Goal: Task Accomplishment & Management: Manage account settings

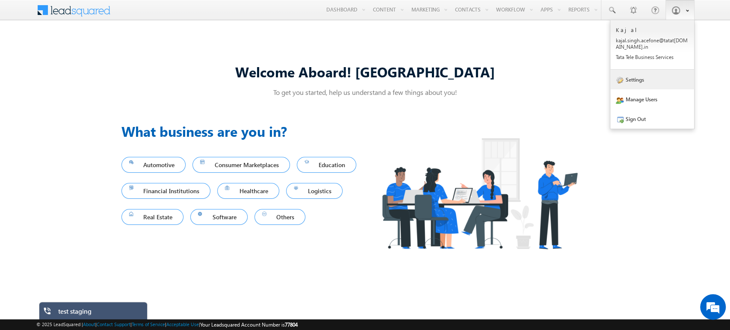
click at [640, 81] on link "Settings" at bounding box center [652, 80] width 84 height 20
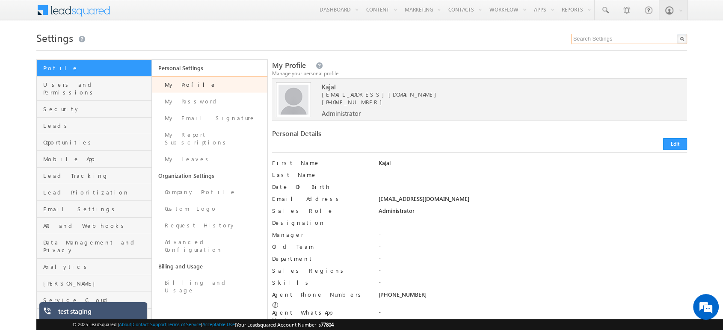
click at [608, 35] on input "text" at bounding box center [629, 39] width 116 height 10
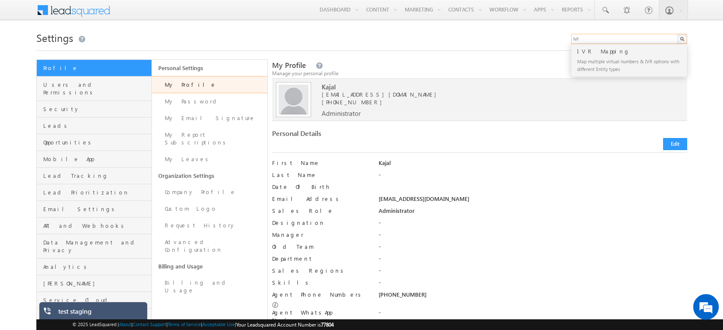
type input "ivr"
click at [608, 59] on div "Map multiple virtual numbers & IVR options with different Entity types" at bounding box center [632, 65] width 115 height 18
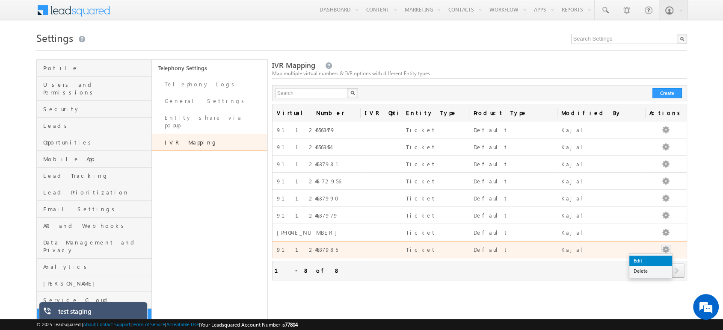
click at [653, 258] on link "Edit" at bounding box center [650, 261] width 43 height 10
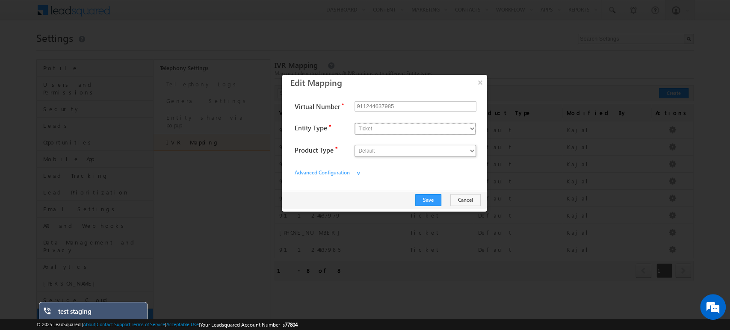
click at [383, 124] on select "Opportunity Ticket" at bounding box center [416, 129] width 122 height 12
select select "Opportunity"
click at [355, 123] on select "Opportunity Ticket" at bounding box center [416, 129] width 122 height 12
click at [381, 150] on select "Opportunity" at bounding box center [416, 151] width 122 height 12
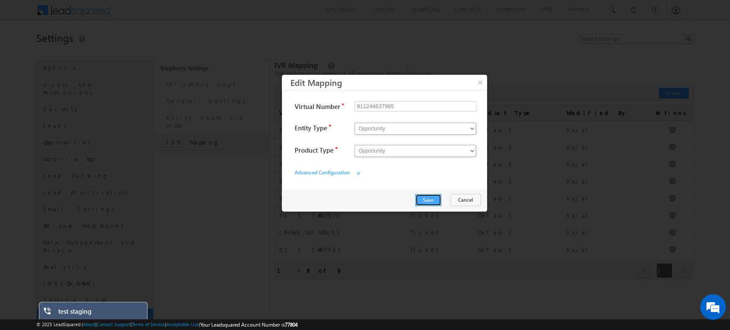
click at [428, 199] on button "Save" at bounding box center [428, 200] width 26 height 12
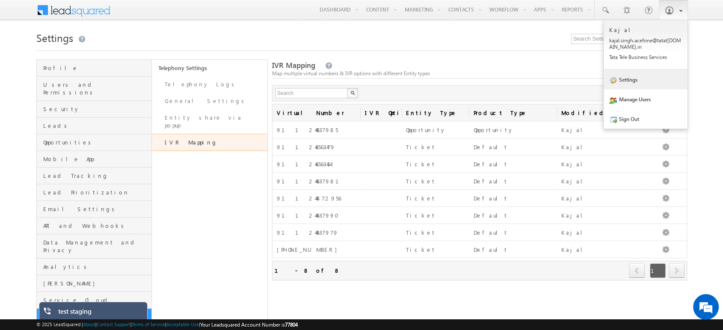
click at [643, 81] on link "Settings" at bounding box center [646, 80] width 84 height 20
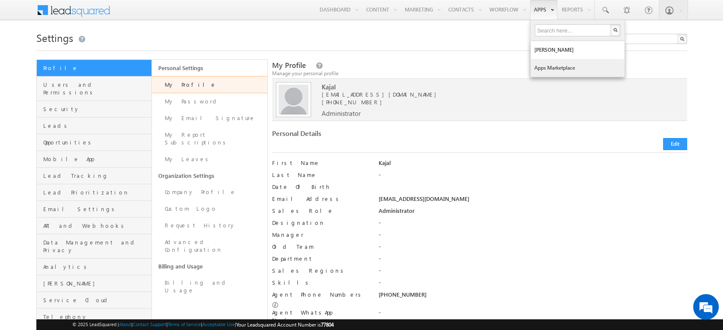
click at [542, 64] on link "Apps Marketplace" at bounding box center [577, 68] width 94 height 18
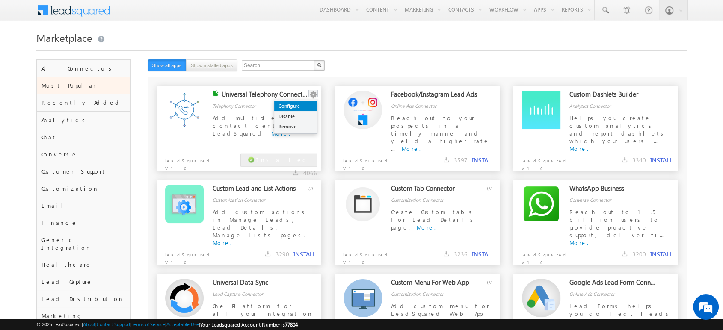
click at [305, 103] on link "Configure" at bounding box center [295, 106] width 43 height 10
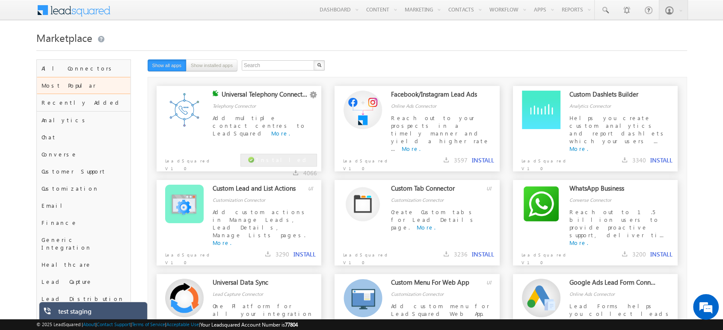
click at [279, 24] on body "Menu Kajal kajal .sing h.ace fone@ tatat el.co ess Servi" at bounding box center [361, 310] width 723 height 621
click at [302, 103] on link "Configure" at bounding box center [295, 106] width 43 height 10
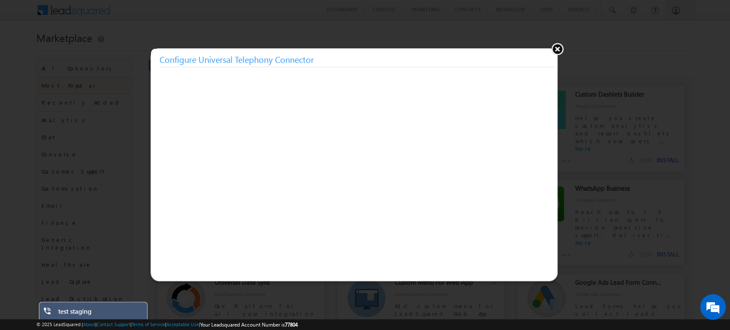
click at [554, 46] on button at bounding box center [557, 48] width 13 height 13
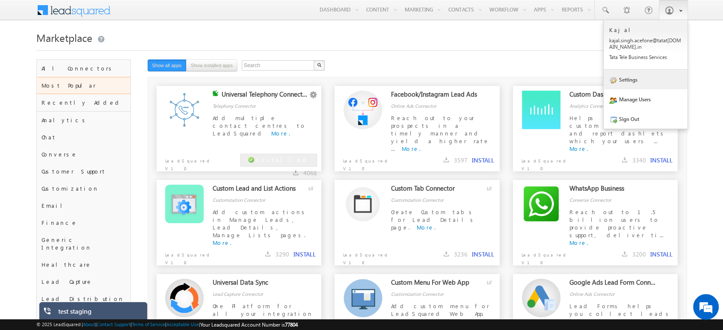
click at [634, 86] on link "Settings" at bounding box center [646, 80] width 84 height 20
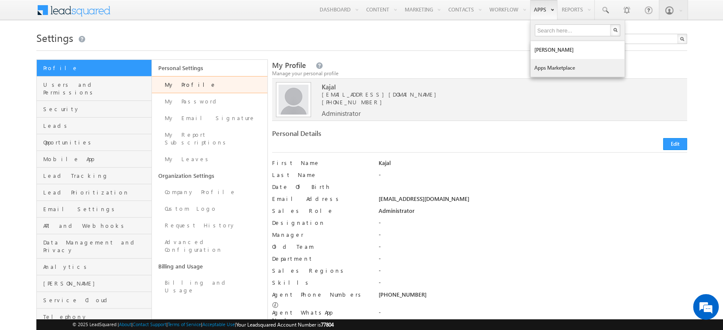
click at [557, 74] on link "Apps Marketplace" at bounding box center [577, 68] width 94 height 18
click at [550, 71] on link "Apps Marketplace" at bounding box center [577, 68] width 94 height 18
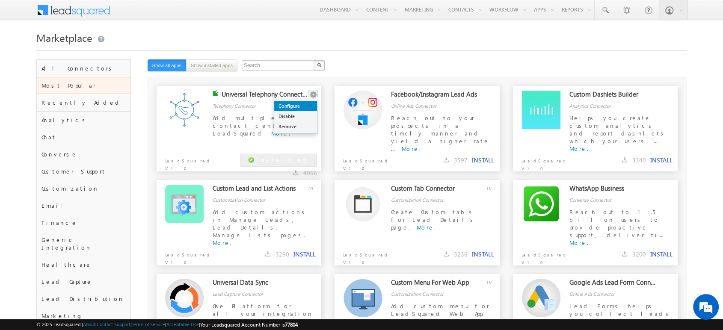
click at [304, 107] on link "Configure" at bounding box center [295, 106] width 43 height 10
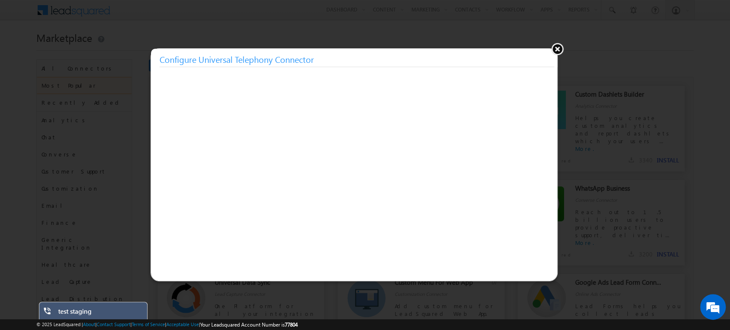
click at [558, 47] on button at bounding box center [557, 48] width 13 height 13
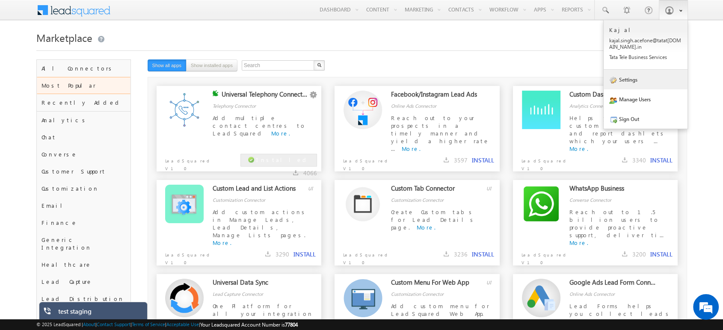
click at [633, 84] on link "Settings" at bounding box center [646, 80] width 84 height 20
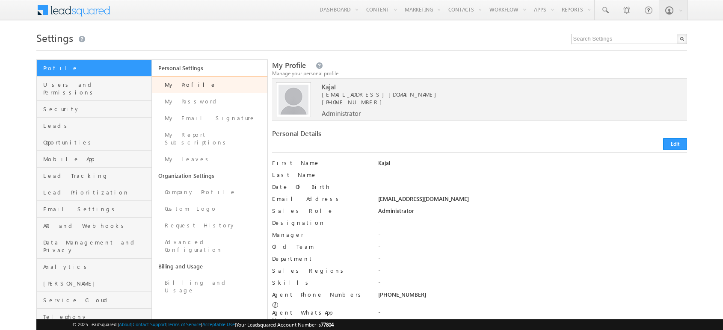
click at [0, 0] on link "Manage Users" at bounding box center [0, 0] width 0 height 0
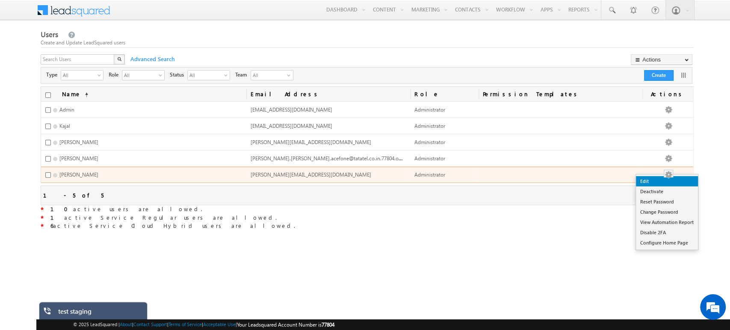
click at [650, 181] on link "Edit" at bounding box center [667, 181] width 62 height 10
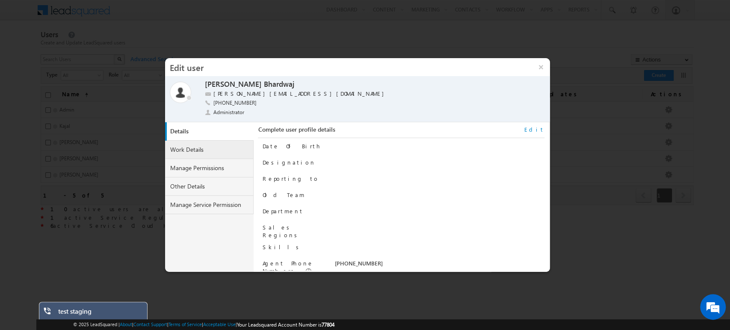
click at [223, 154] on link "Work Details" at bounding box center [209, 150] width 89 height 18
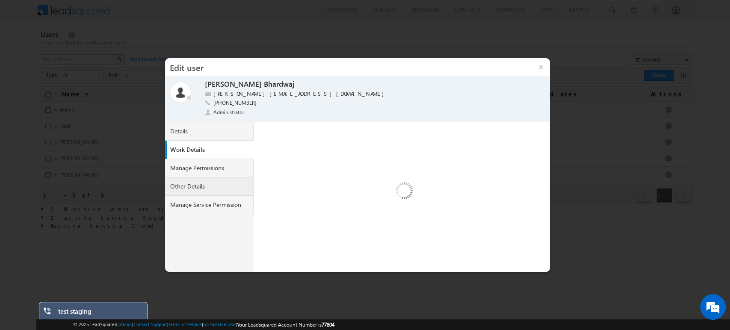
click at [217, 178] on link "Other Details" at bounding box center [209, 187] width 89 height 18
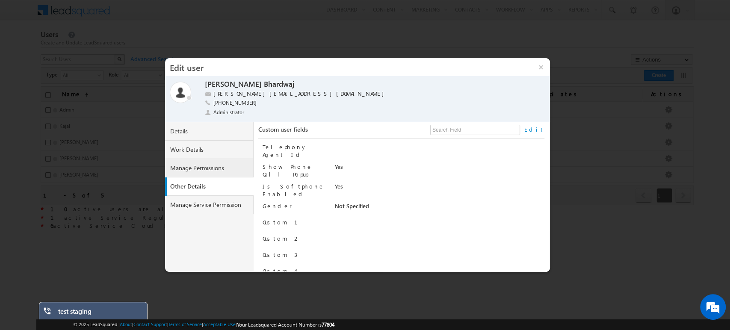
click at [200, 171] on link "Manage Permissions" at bounding box center [209, 168] width 89 height 18
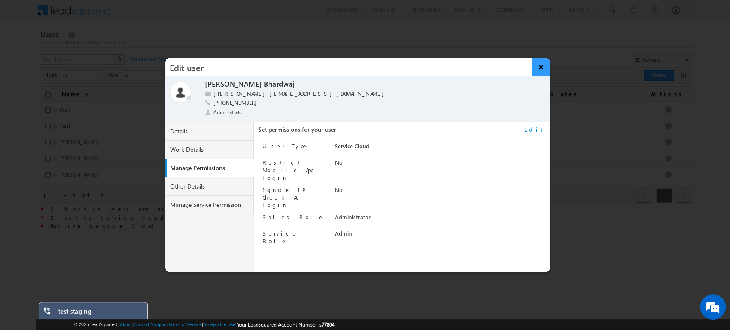
click at [540, 67] on button "×" at bounding box center [541, 67] width 18 height 18
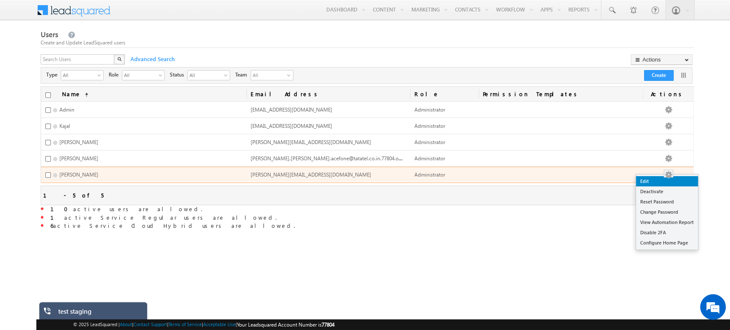
click at [666, 179] on link "Edit" at bounding box center [667, 181] width 62 height 10
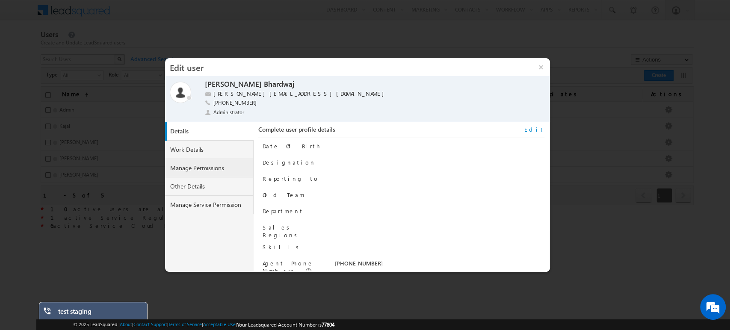
click at [207, 167] on link "Manage Permissions" at bounding box center [209, 168] width 89 height 18
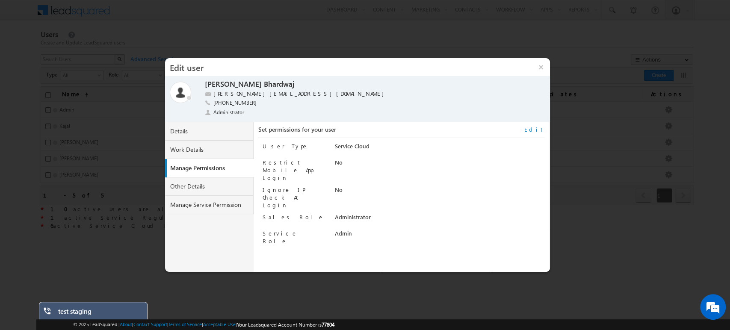
click at [538, 129] on link "Edit" at bounding box center [535, 130] width 20 height 8
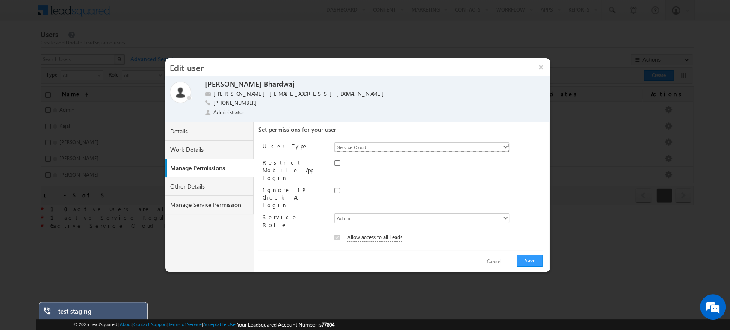
click at [394, 151] on select "Regular Service Cloud Sales + Service" at bounding box center [422, 147] width 175 height 10
select select "9"
click at [335, 142] on select "Regular Service Cloud Sales + Service" at bounding box center [422, 147] width 175 height 10
click at [373, 213] on select "Sales User Administrator Sales Manager" at bounding box center [422, 218] width 175 height 10
select select "Administrator"
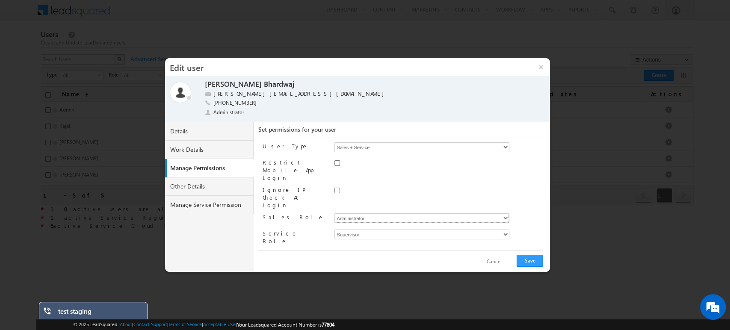
click at [335, 213] on select "Sales User Administrator Sales Manager" at bounding box center [422, 218] width 175 height 10
click at [377, 230] on select "Admin" at bounding box center [422, 235] width 175 height 10
click at [530, 257] on button "Save" at bounding box center [530, 261] width 26 height 12
click at [195, 151] on link "Work Details" at bounding box center [209, 150] width 89 height 18
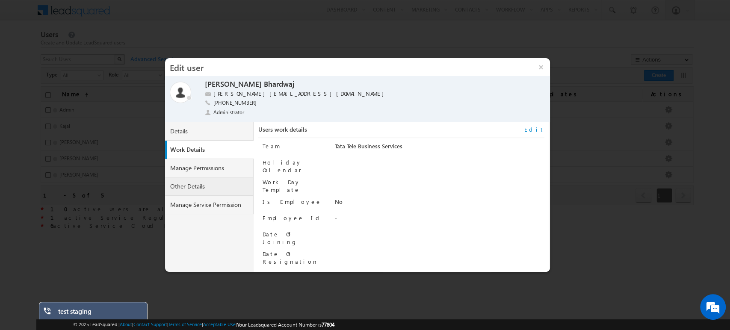
click at [178, 183] on link "Other Details" at bounding box center [209, 187] width 89 height 18
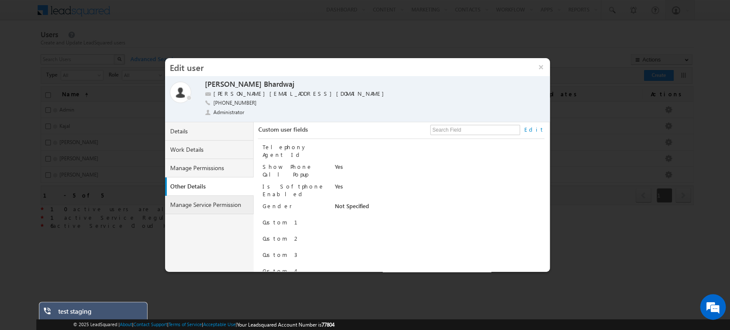
click at [195, 204] on link "Manage Service Permission" at bounding box center [209, 205] width 89 height 18
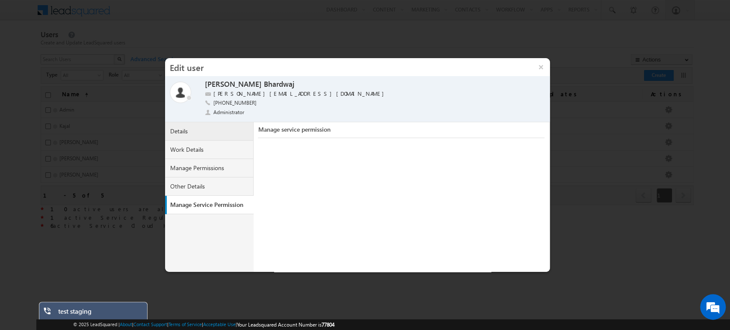
click at [209, 133] on link "Details" at bounding box center [209, 131] width 89 height 18
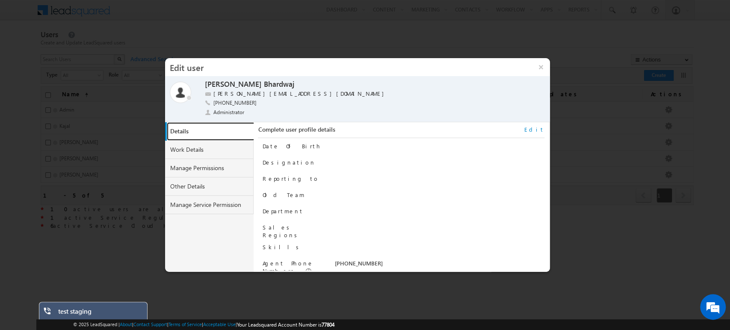
scroll to position [106, 0]
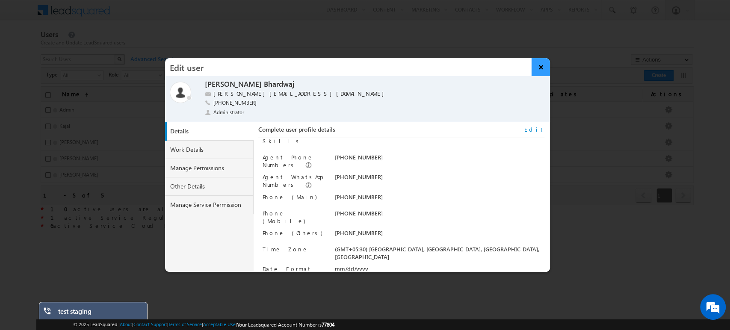
click at [545, 66] on button "×" at bounding box center [541, 67] width 18 height 18
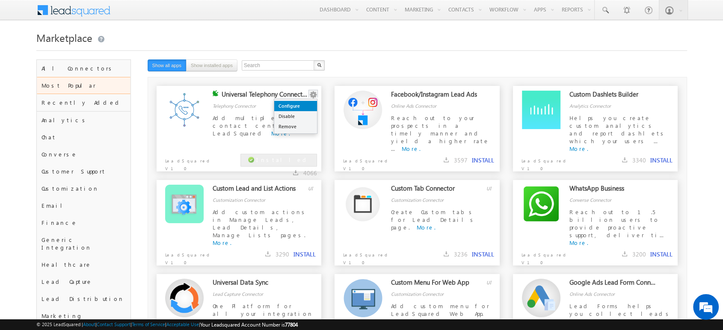
click at [301, 104] on link "Configure" at bounding box center [295, 106] width 43 height 10
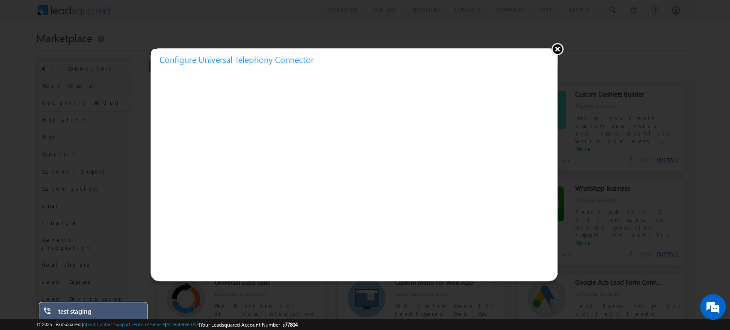
click at [561, 53] on button at bounding box center [557, 48] width 13 height 13
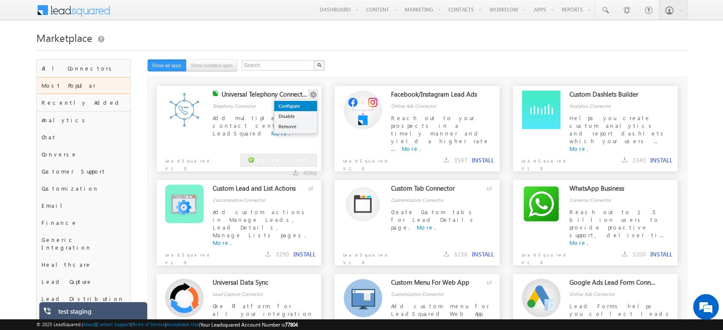
click at [298, 106] on link "Configure" at bounding box center [295, 106] width 43 height 10
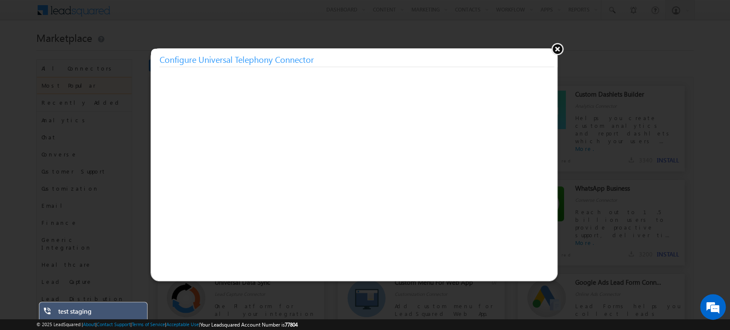
click at [560, 47] on button at bounding box center [557, 48] width 13 height 13
